Goal: Find specific fact: Find specific fact

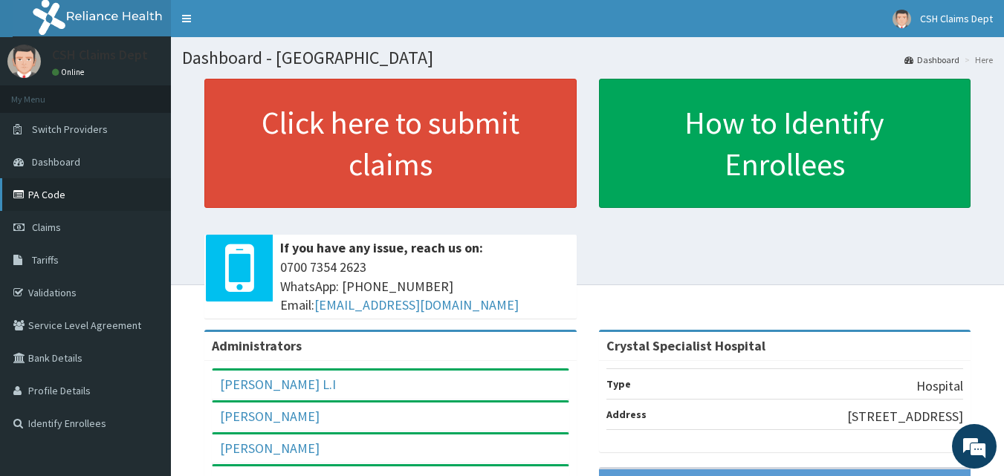
click at [54, 195] on link "PA Code" at bounding box center [85, 194] width 171 height 33
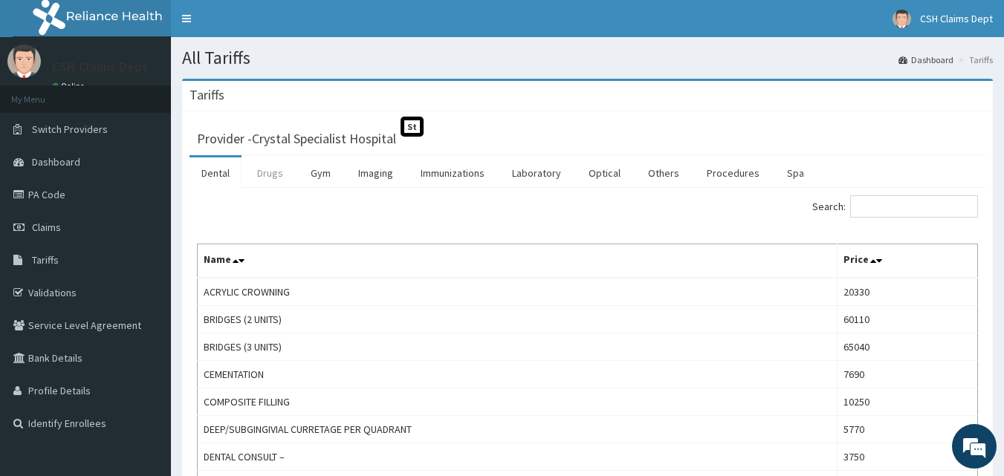
click at [270, 173] on link "Drugs" at bounding box center [270, 172] width 50 height 31
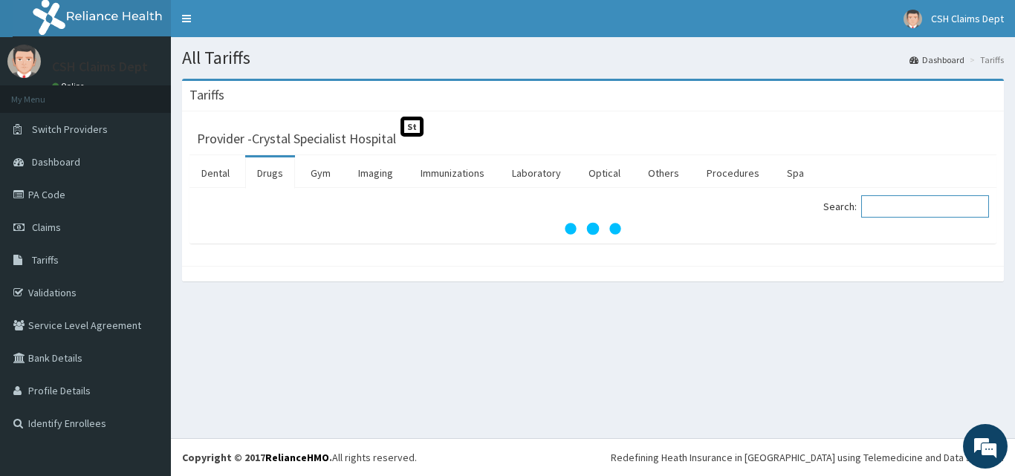
click at [908, 207] on input "Search:" at bounding box center [925, 206] width 128 height 22
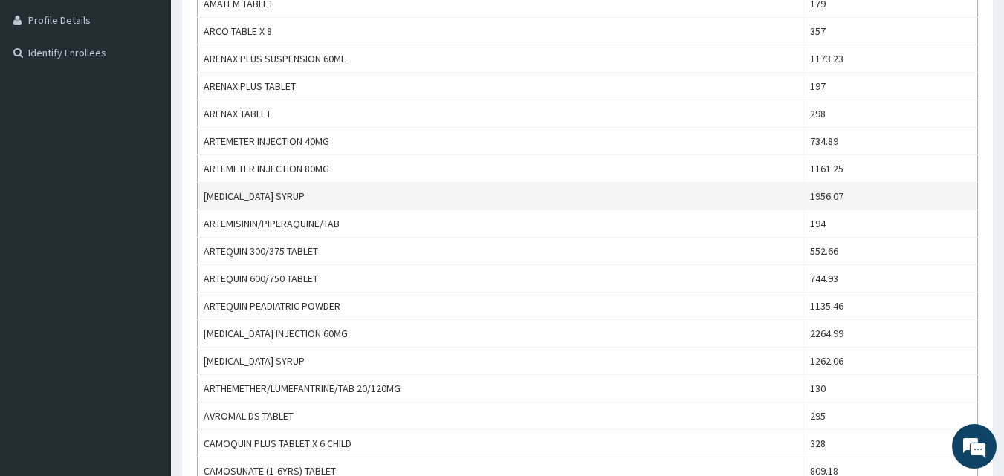
scroll to position [371, 0]
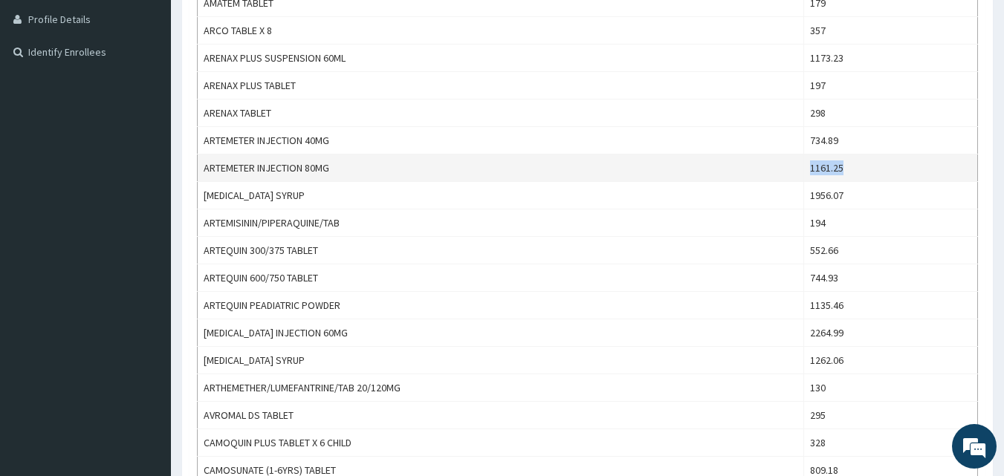
drag, startPoint x: 859, startPoint y: 170, endPoint x: 817, endPoint y: 178, distance: 42.4
click at [817, 178] on td "1161.25" at bounding box center [890, 168] width 174 height 27
copy td "1161.25"
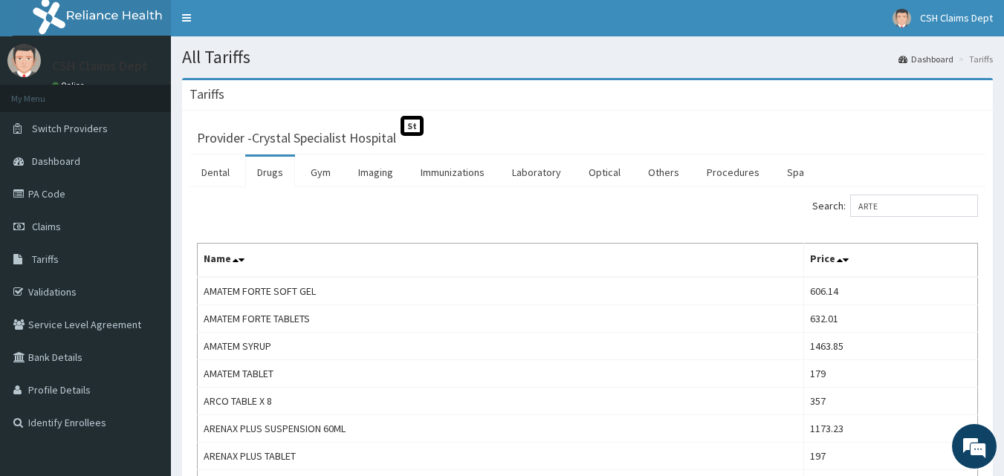
scroll to position [0, 0]
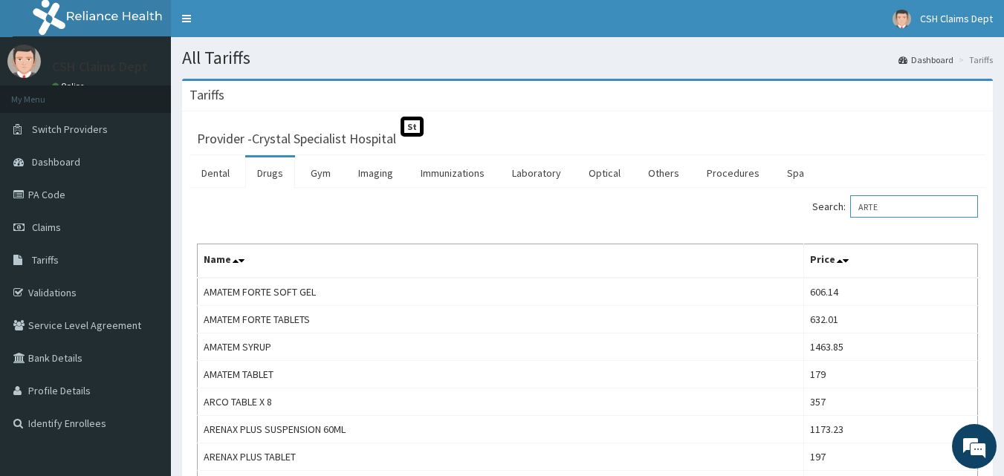
click at [957, 210] on input "ARTE" at bounding box center [914, 206] width 128 height 22
click at [955, 209] on input "ARTE" at bounding box center [914, 206] width 128 height 22
click at [912, 207] on input "DICLO" at bounding box center [914, 206] width 128 height 22
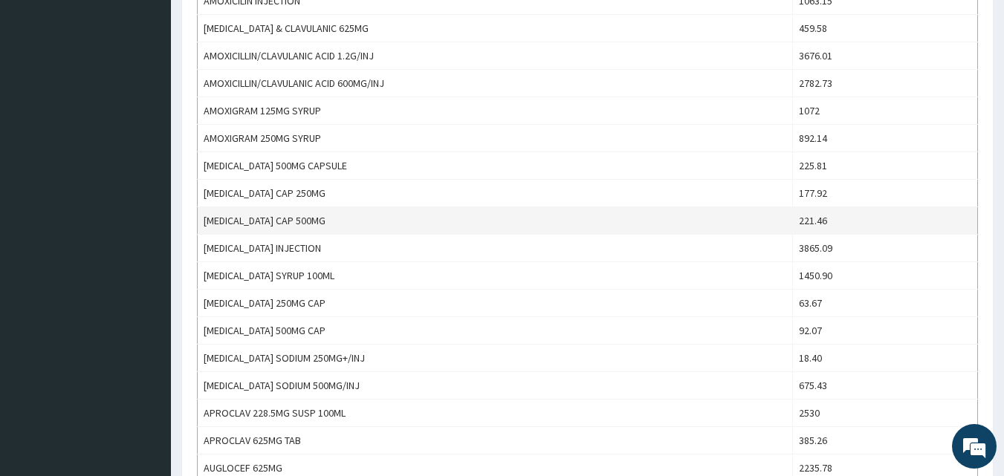
scroll to position [594, 0]
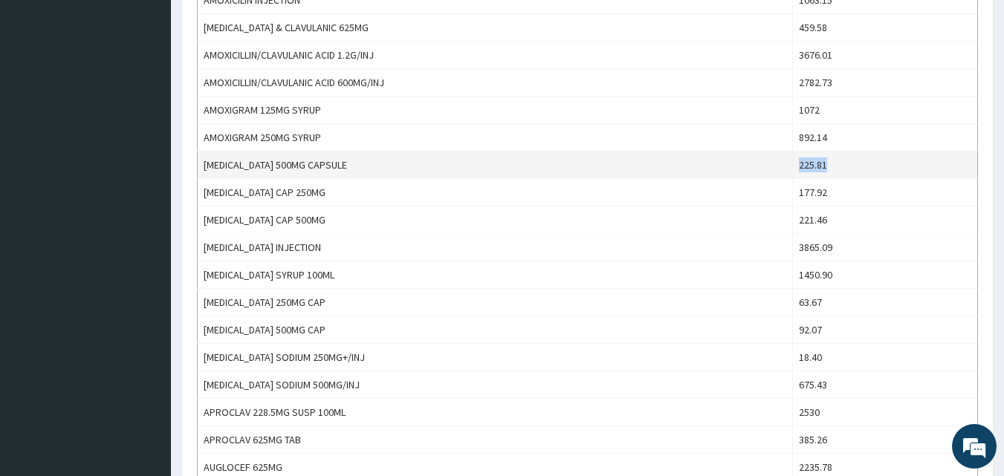
drag, startPoint x: 841, startPoint y: 164, endPoint x: 810, endPoint y: 163, distance: 31.2
click at [810, 163] on td "225.81" at bounding box center [884, 165] width 185 height 27
copy td "225.81"
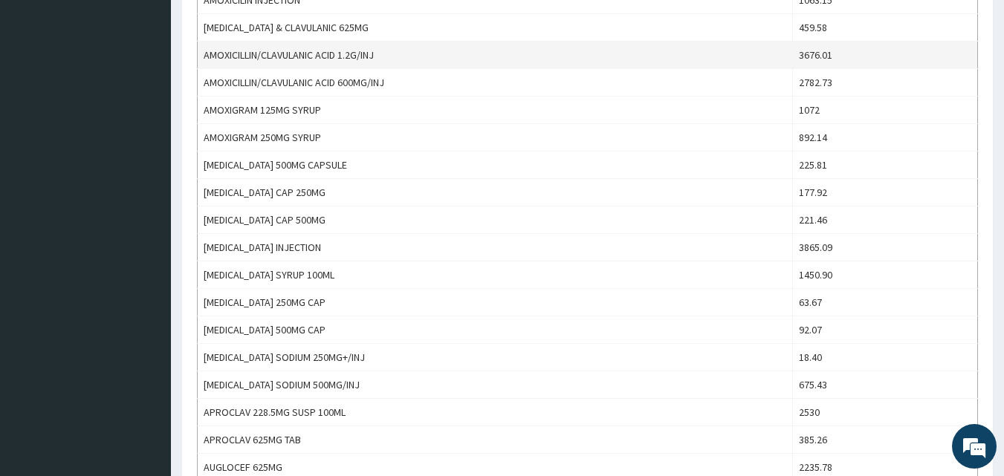
click at [967, 43] on td "3676.01" at bounding box center [884, 55] width 185 height 27
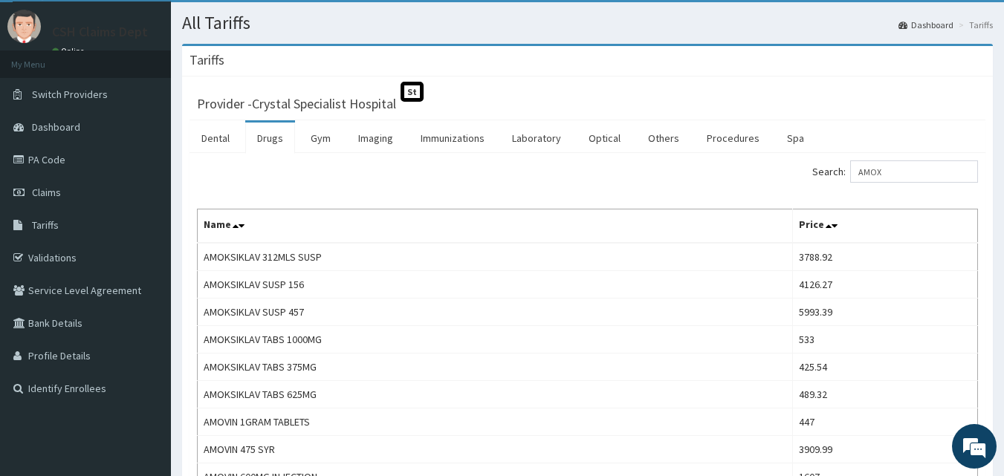
scroll to position [0, 0]
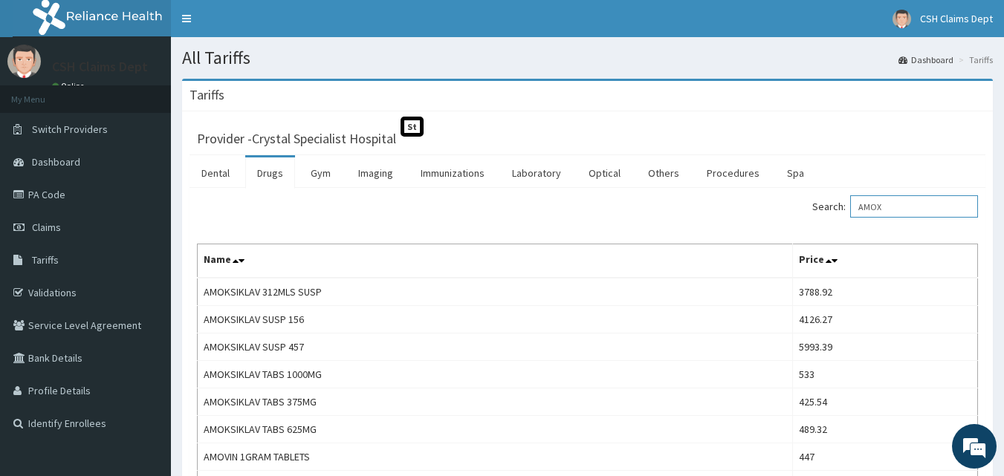
drag, startPoint x: 903, startPoint y: 201, endPoint x: 834, endPoint y: 204, distance: 68.4
click at [834, 204] on label "Search: AMOX" at bounding box center [895, 206] width 166 height 22
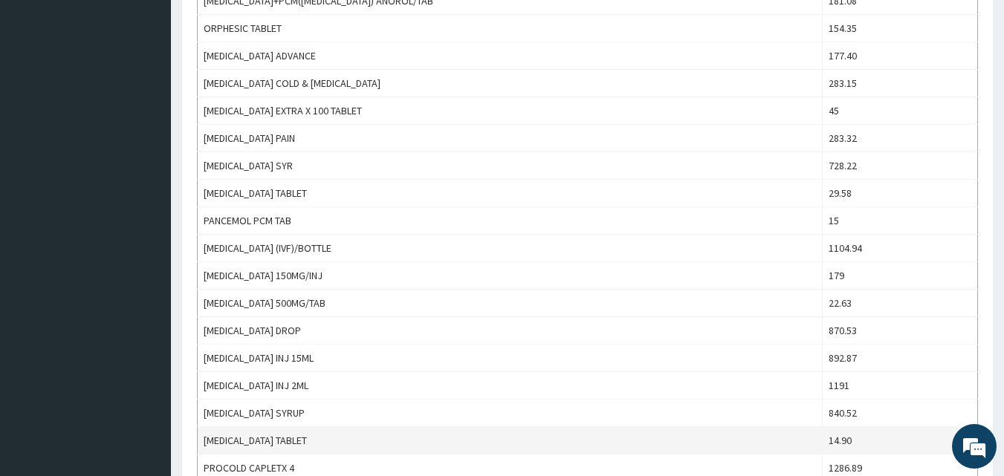
scroll to position [966, 0]
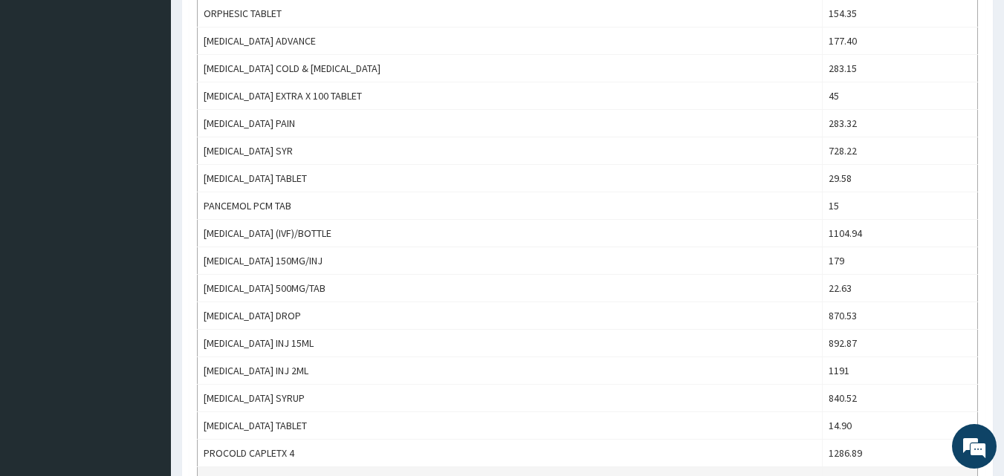
type input "PARACE"
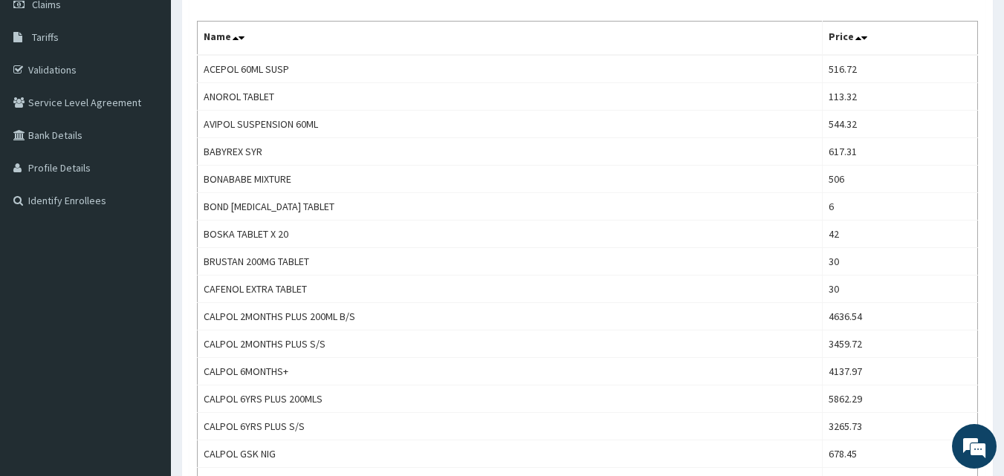
scroll to position [0, 0]
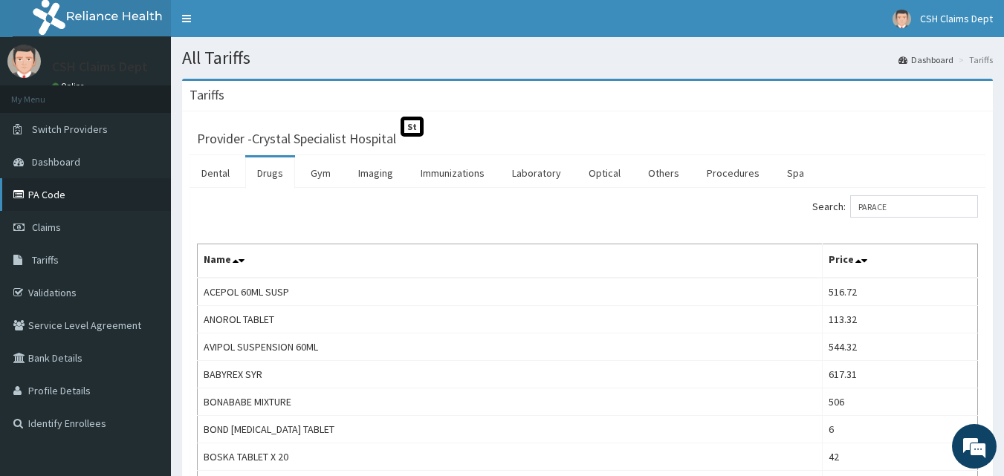
click at [34, 193] on link "PA Code" at bounding box center [85, 194] width 171 height 33
